Goal: Navigation & Orientation: Find specific page/section

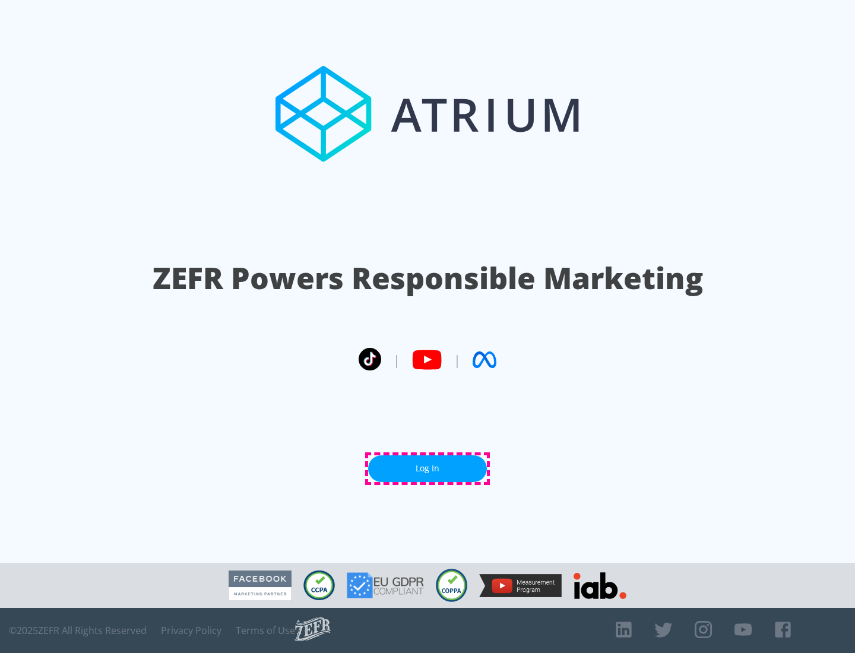
click at [428, 469] on link "Log In" at bounding box center [427, 469] width 119 height 27
